Goal: Information Seeking & Learning: Compare options

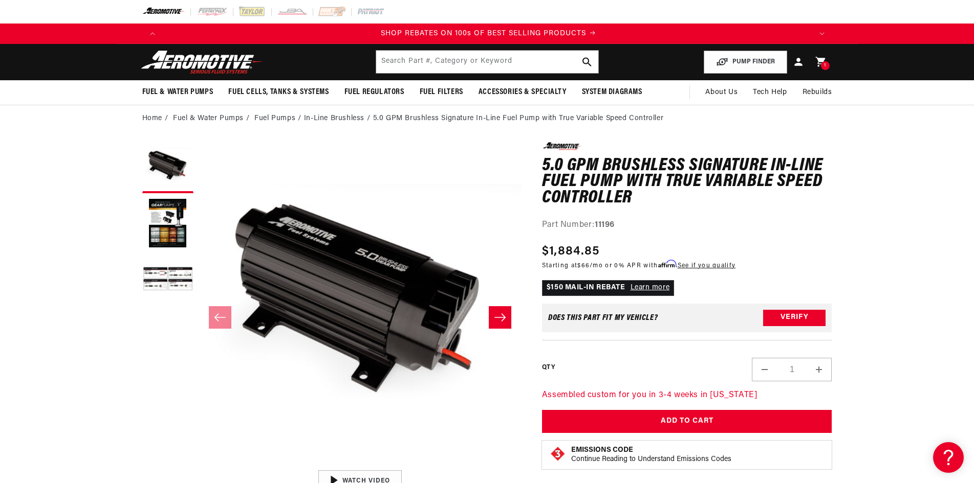
scroll to position [0, 1297]
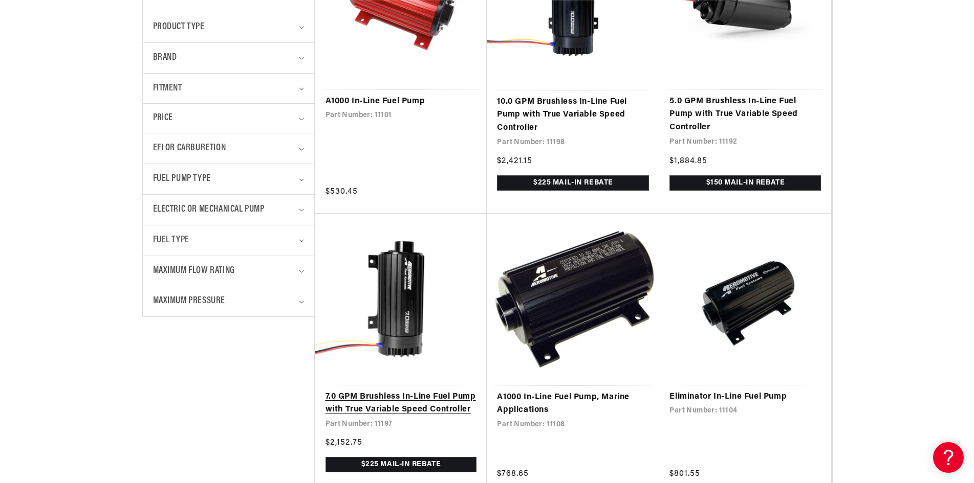
scroll to position [409, 0]
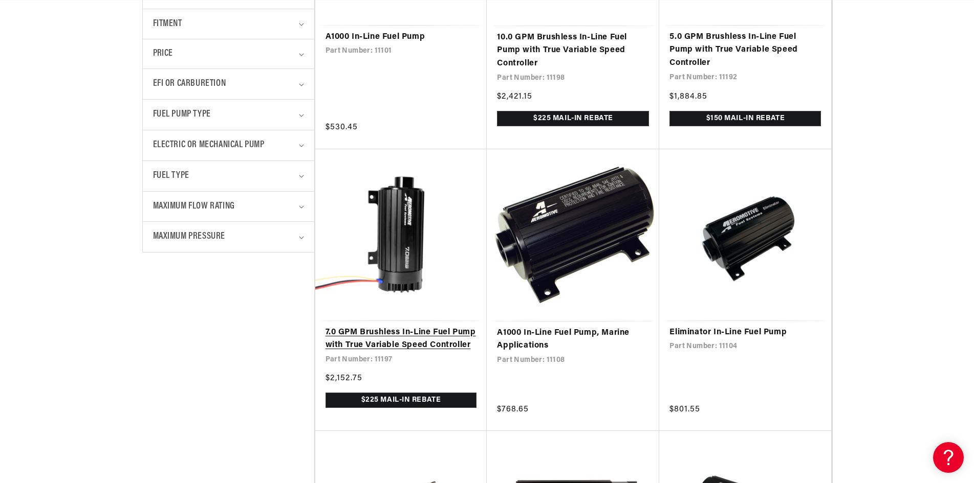
click at [427, 326] on link "7.0 GPM Brushless In-Line Fuel Pump with True Variable Speed Controller" at bounding box center [400, 339] width 151 height 26
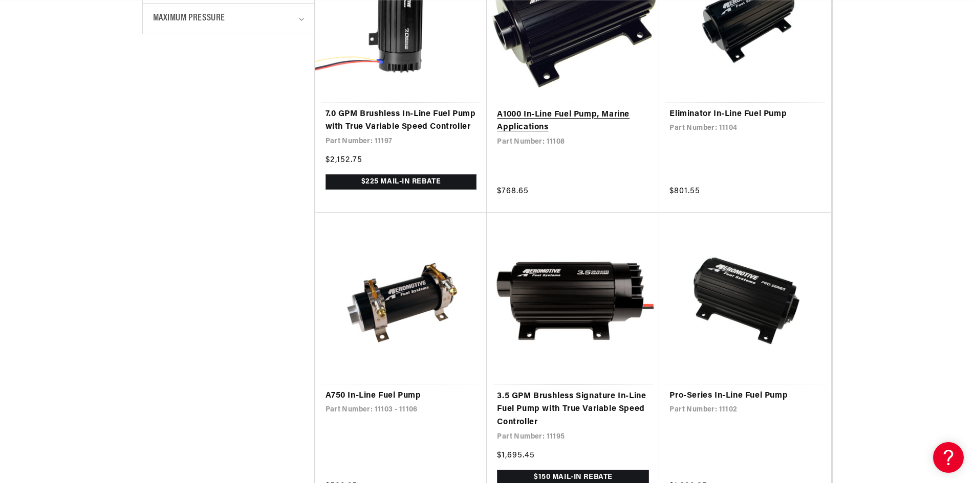
scroll to position [716, 0]
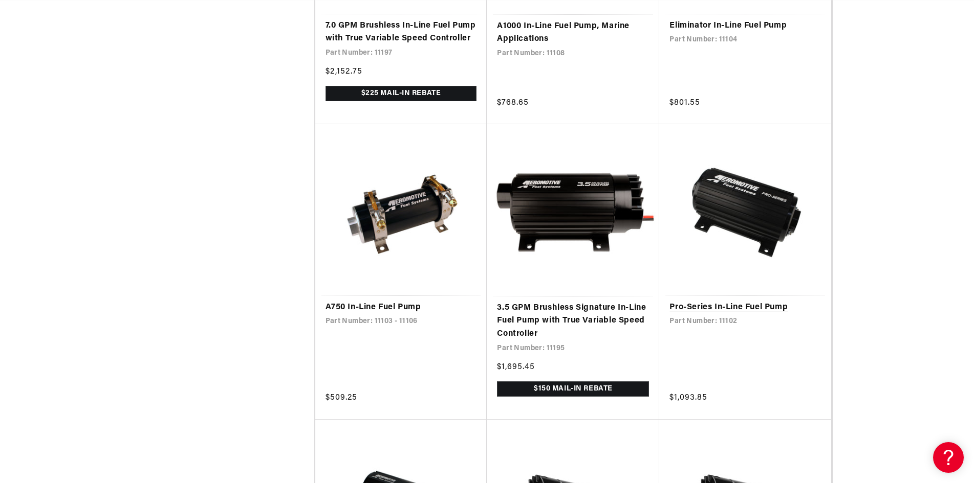
click at [748, 315] on link "Pro-Series In-Line Fuel Pump" at bounding box center [744, 307] width 151 height 13
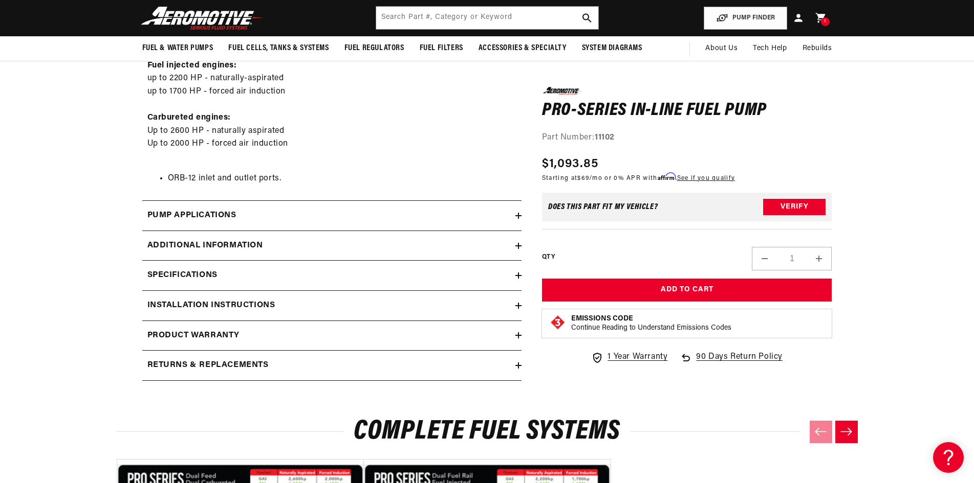
click at [507, 247] on div "Additional information" at bounding box center [328, 245] width 373 height 13
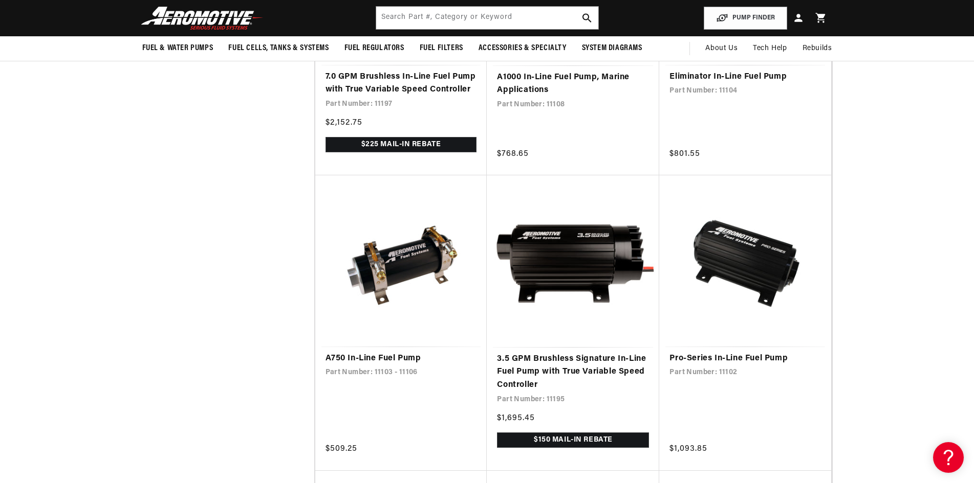
scroll to position [0, 1298]
